Goal: Information Seeking & Learning: Learn about a topic

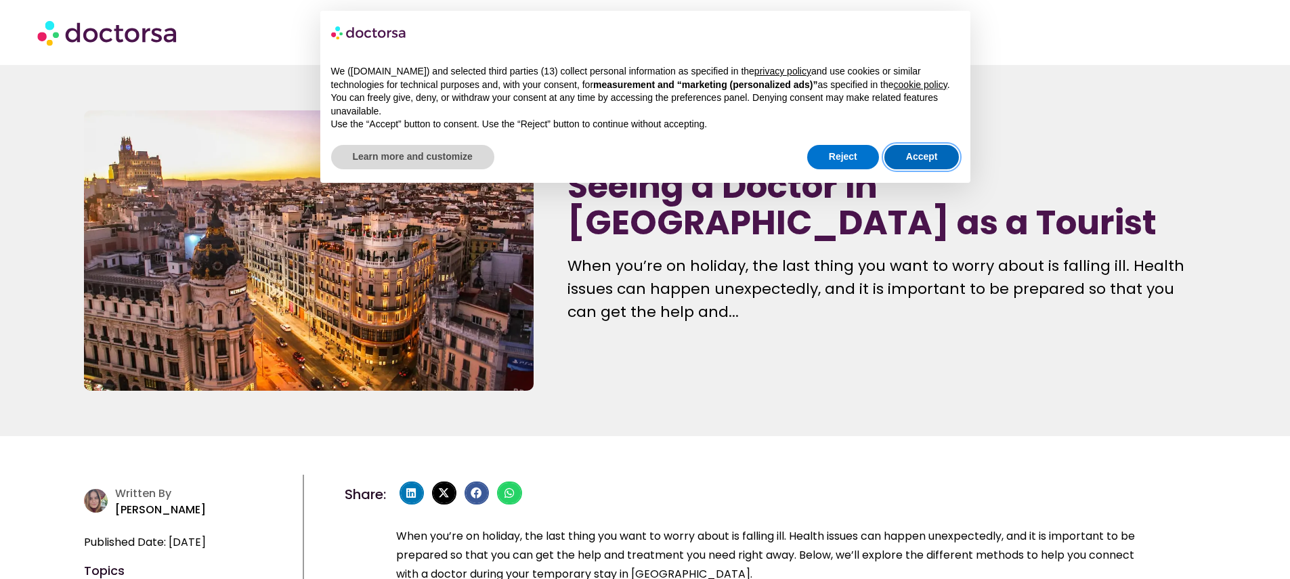
click at [916, 169] on button "Accept" at bounding box center [921, 157] width 75 height 24
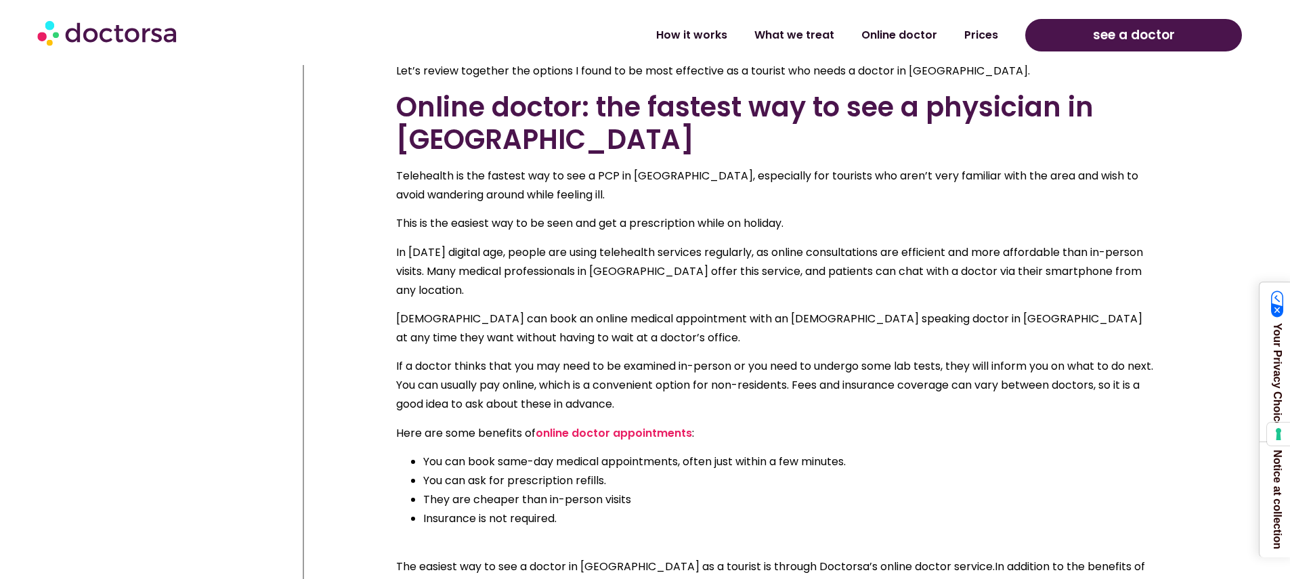
scroll to position [1322, 0]
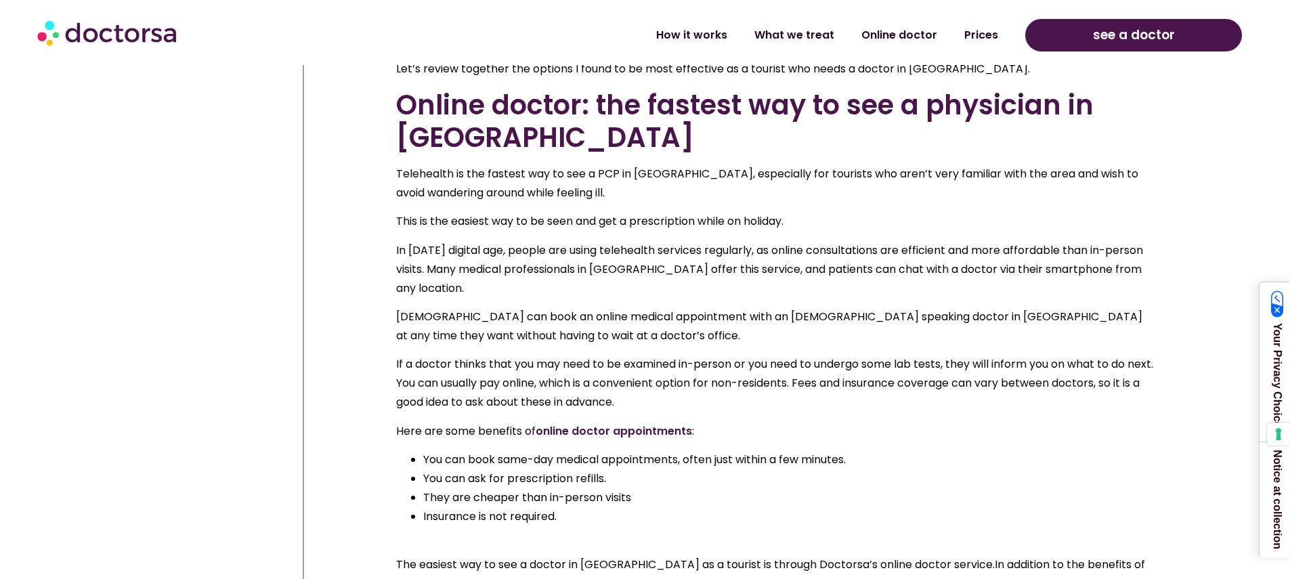
click at [582, 423] on link "online doctor appointments" at bounding box center [614, 431] width 156 height 16
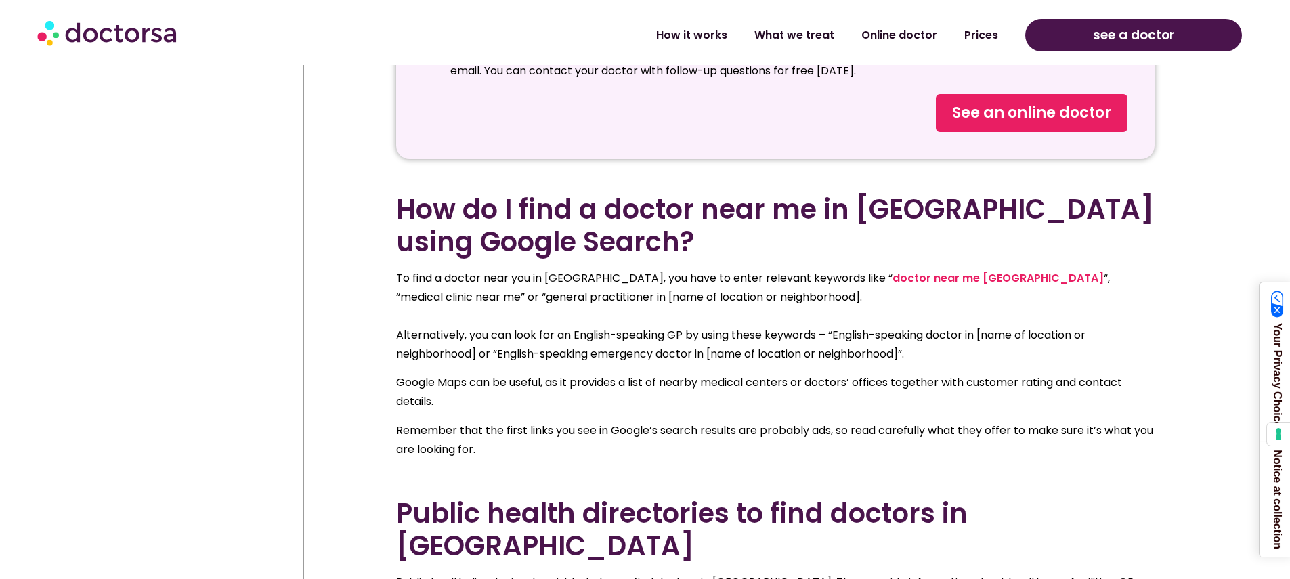
scroll to position [2231, 0]
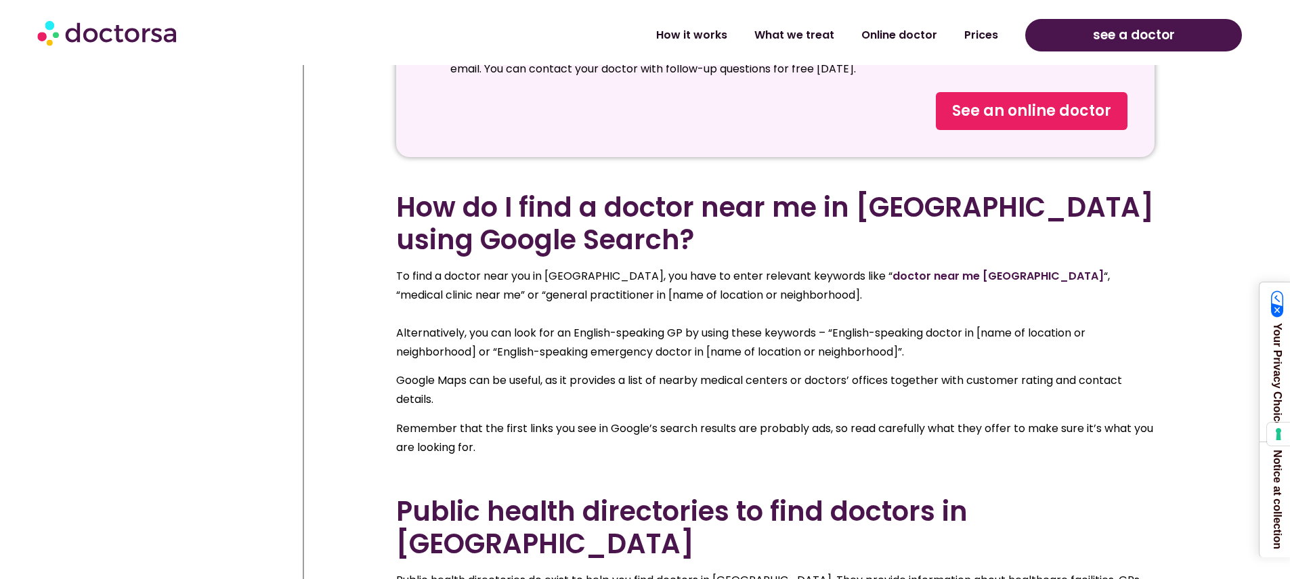
click at [892, 268] on link "doctor near me [GEOGRAPHIC_DATA]" at bounding box center [997, 276] width 211 height 16
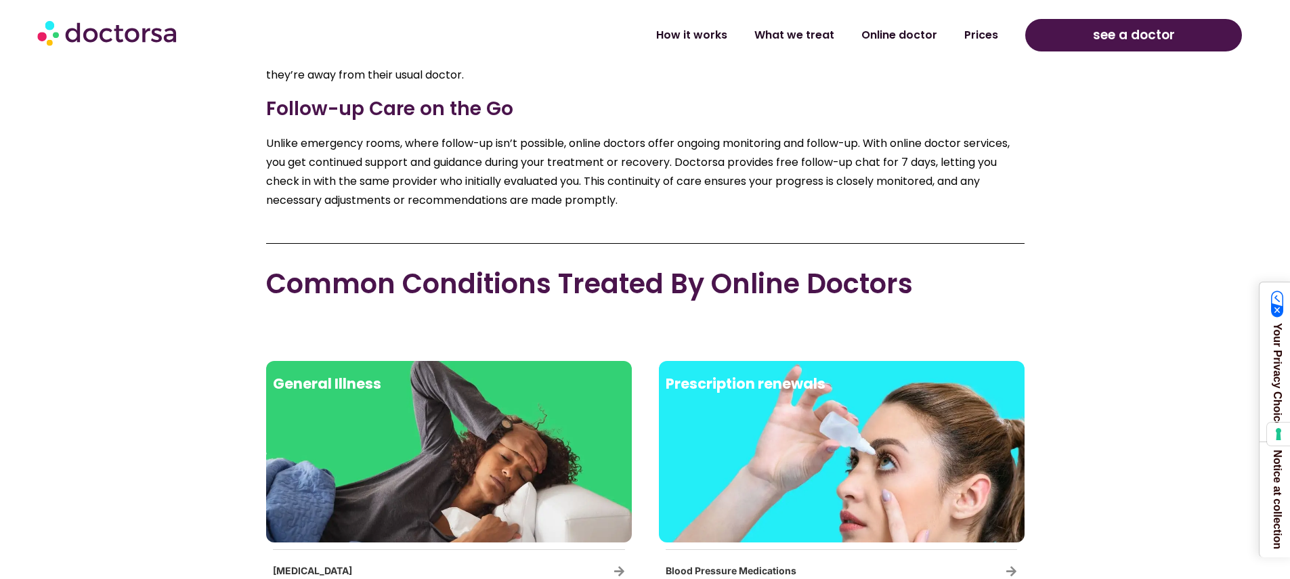
scroll to position [2131, 0]
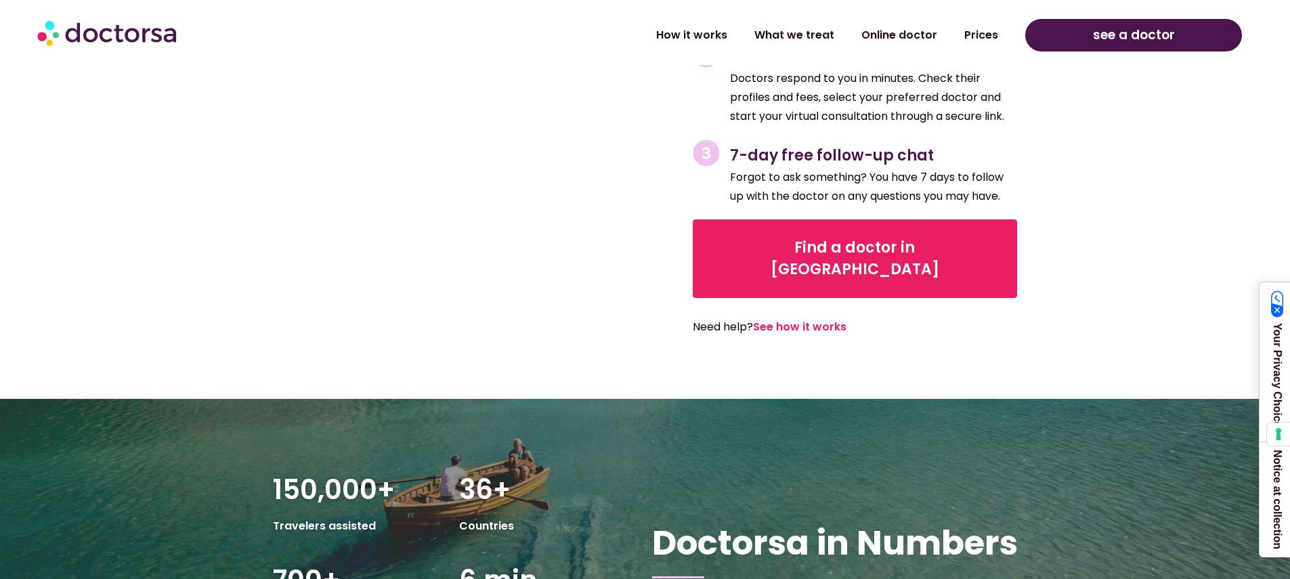
scroll to position [2407, 0]
